Goal: Task Accomplishment & Management: Manage account settings

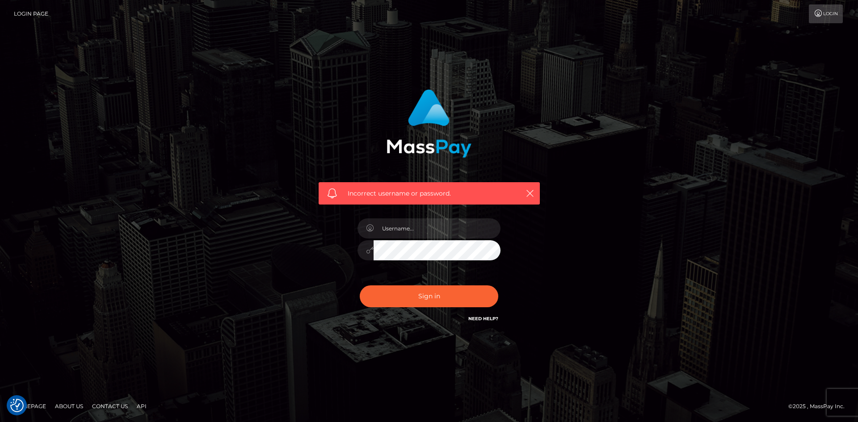
type input "teamonfyer@gmail.com"
click at [429, 299] on button "Sign in" at bounding box center [429, 297] width 139 height 22
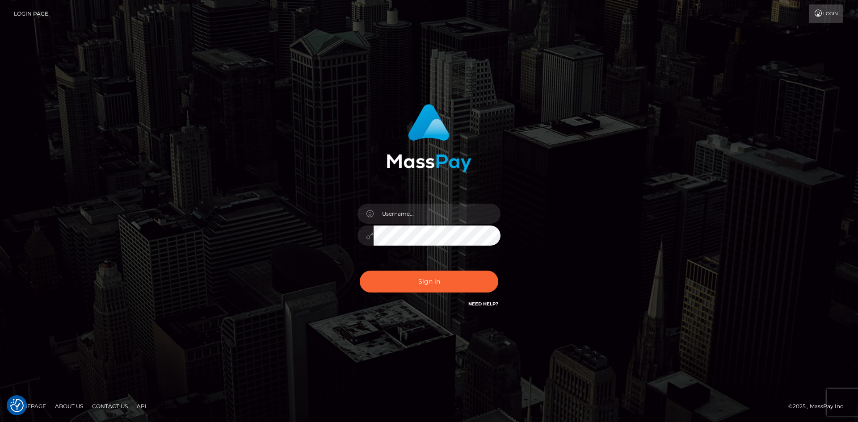
click at [823, 14] on link "Login" at bounding box center [826, 13] width 34 height 19
